Goal: Navigation & Orientation: Find specific page/section

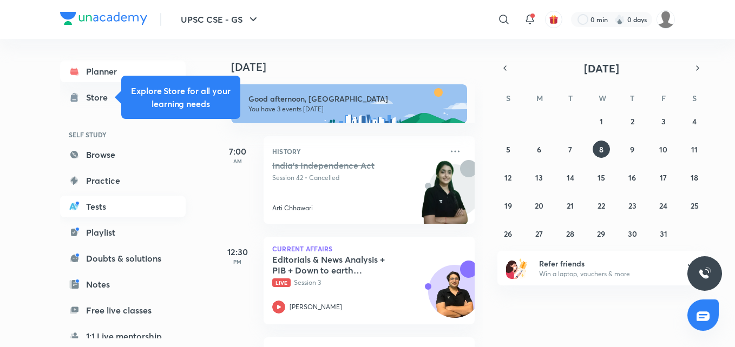
click at [103, 197] on link "Tests" at bounding box center [123, 207] width 126 height 22
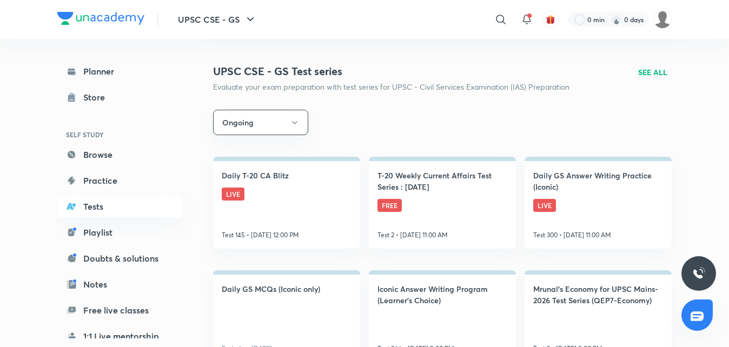
scroll to position [109, 0]
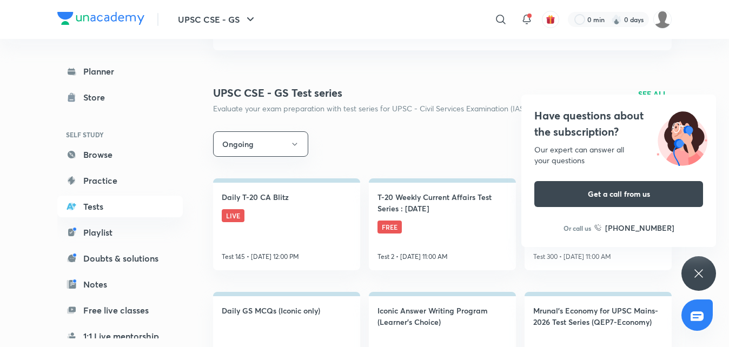
click at [708, 282] on div "Have questions about the subscription? Our expert can answer all your questions…" at bounding box center [699, 273] width 35 height 35
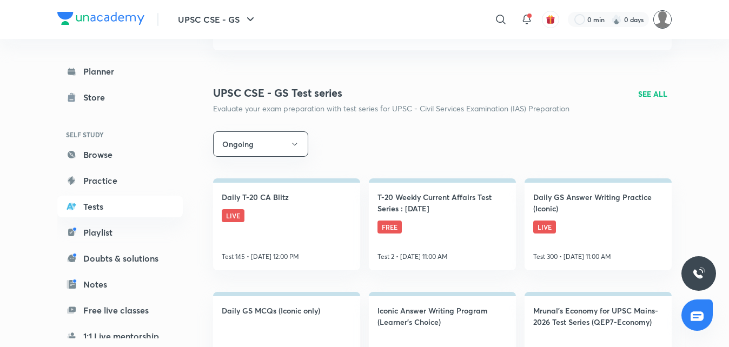
click at [664, 19] on img at bounding box center [663, 19] width 18 height 18
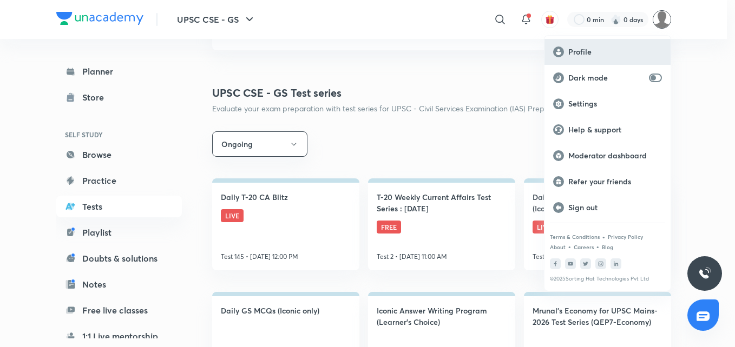
click at [599, 56] on p "Profile" at bounding box center [615, 52] width 94 height 10
